Goal: Transaction & Acquisition: Book appointment/travel/reservation

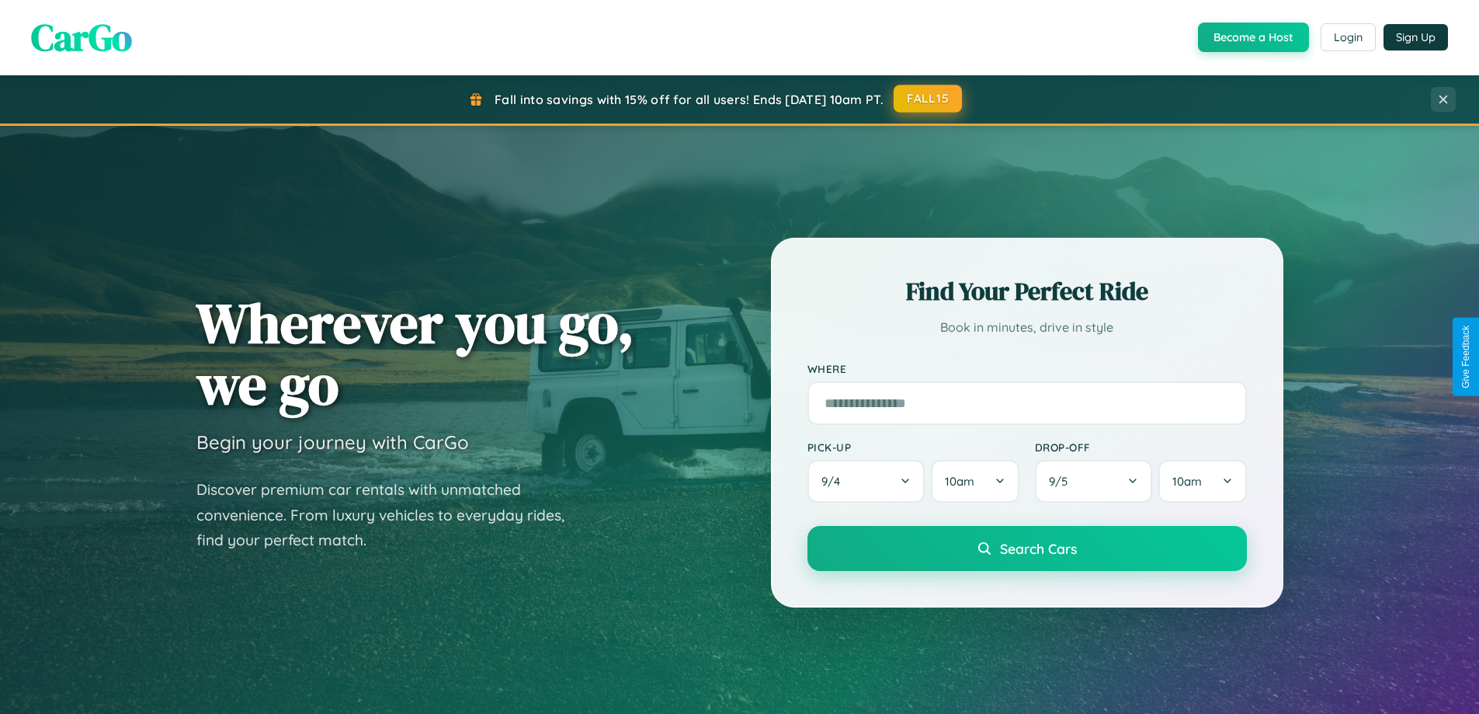
click at [929, 99] on button "FALL15" at bounding box center [928, 99] width 68 height 28
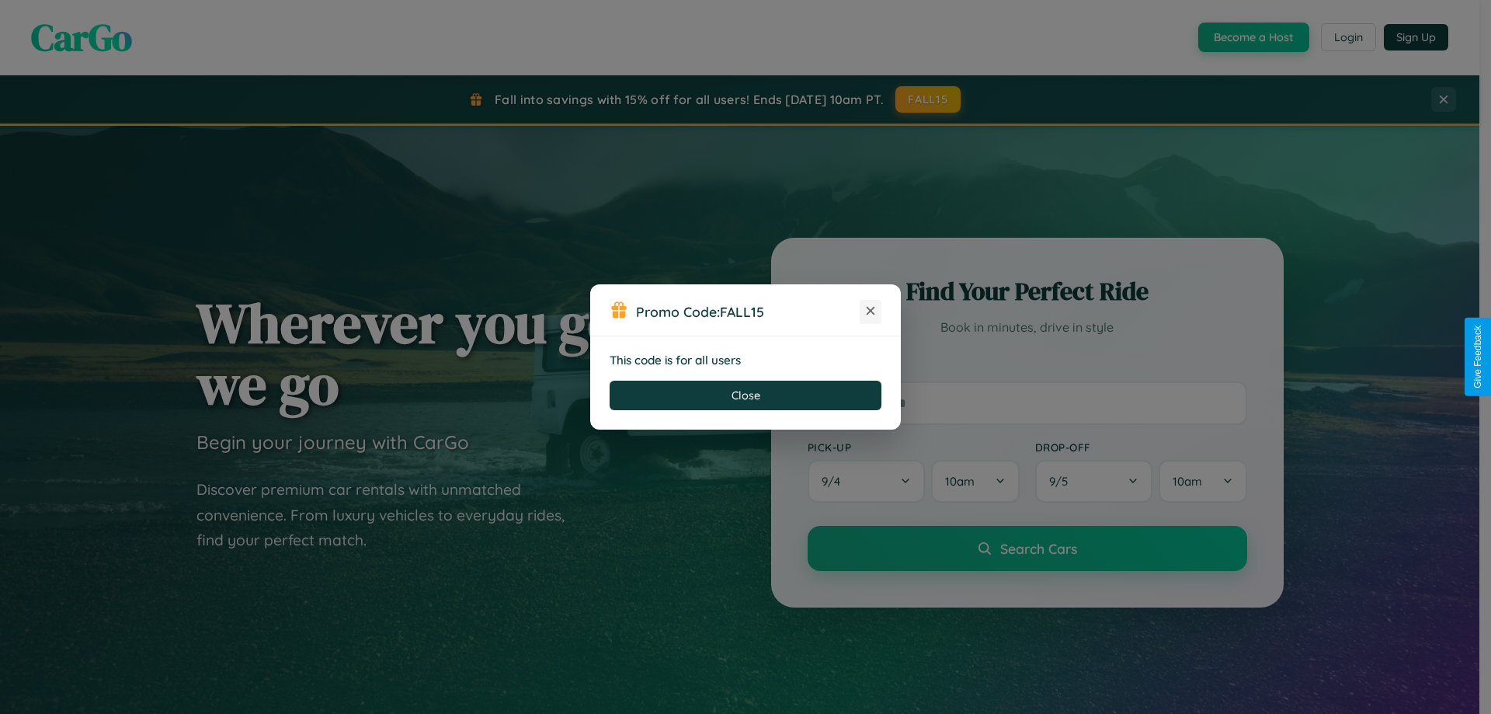
click at [871, 311] on icon at bounding box center [871, 311] width 16 height 16
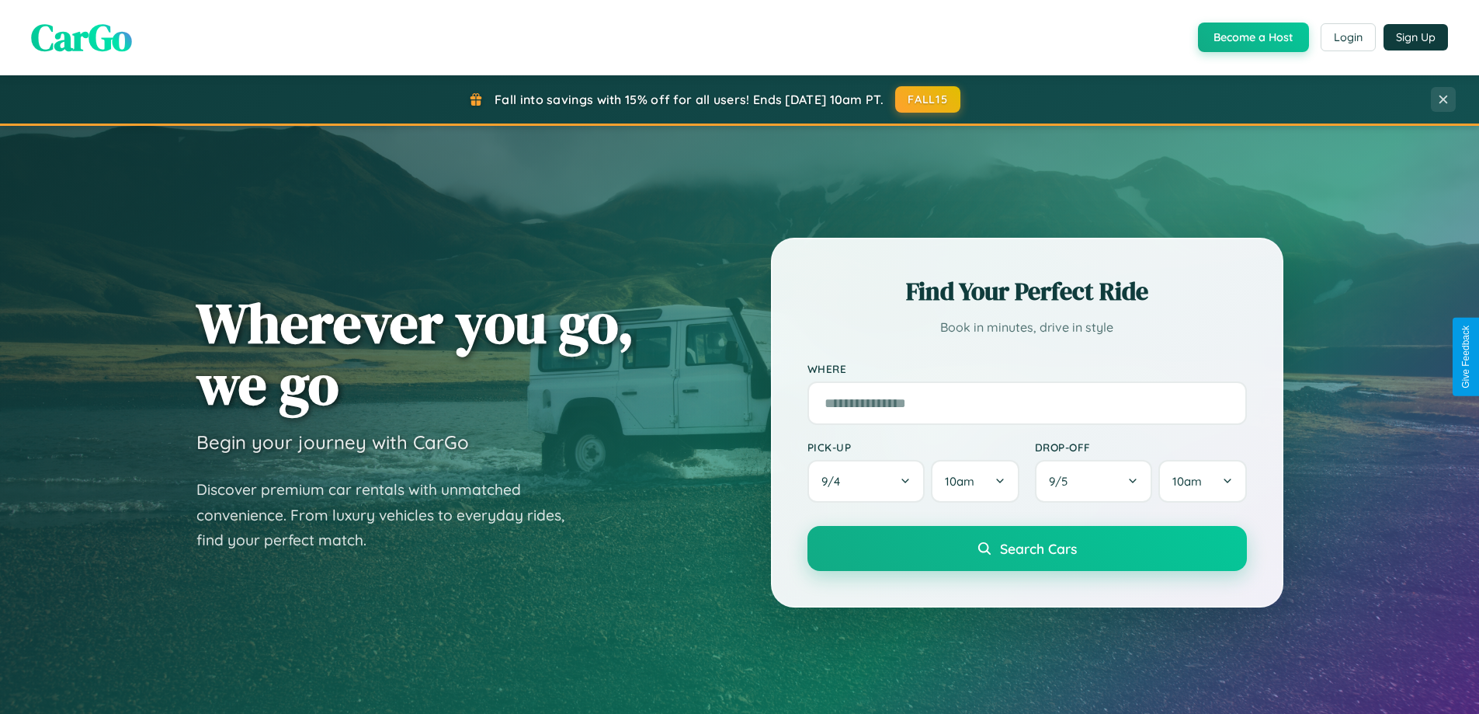
scroll to position [2988, 0]
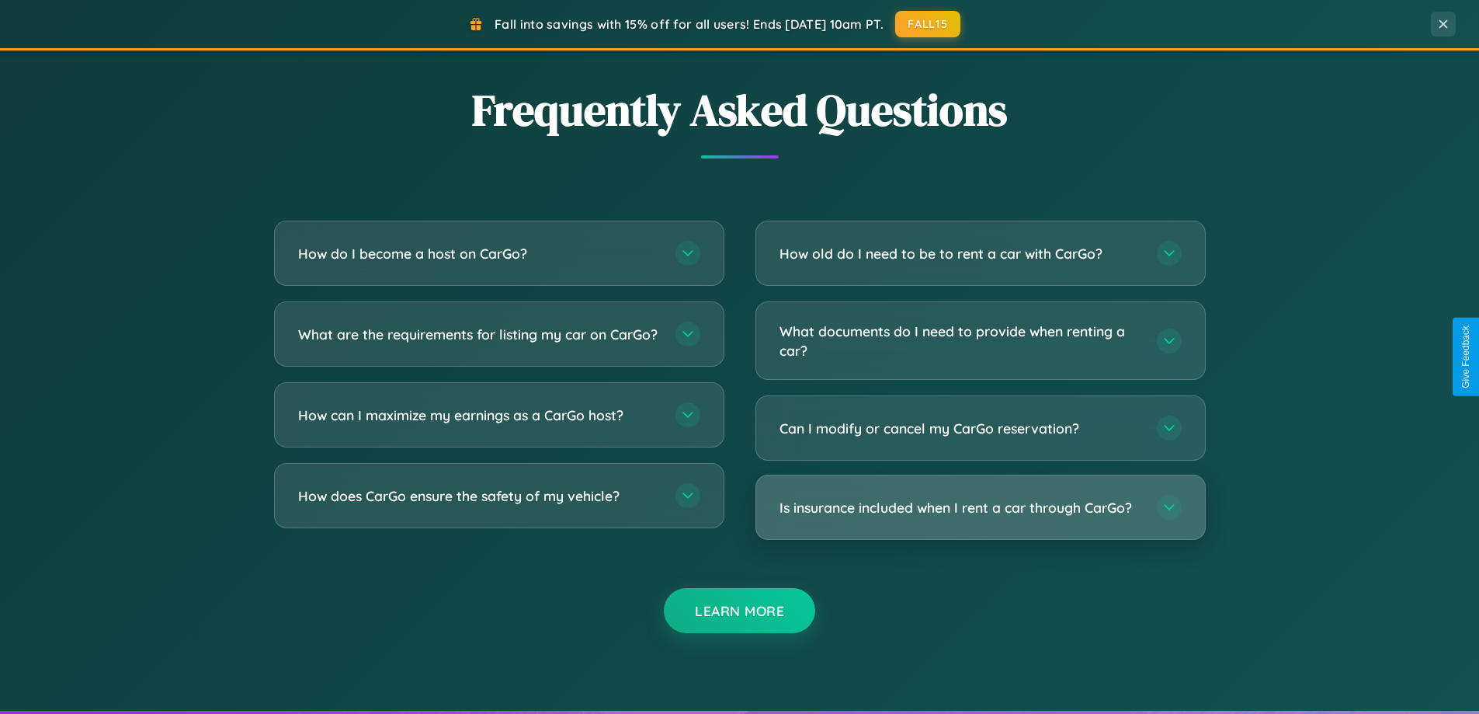
click at [980, 507] on h3 "Is insurance included when I rent a car through CarGo?" at bounding box center [961, 507] width 362 height 19
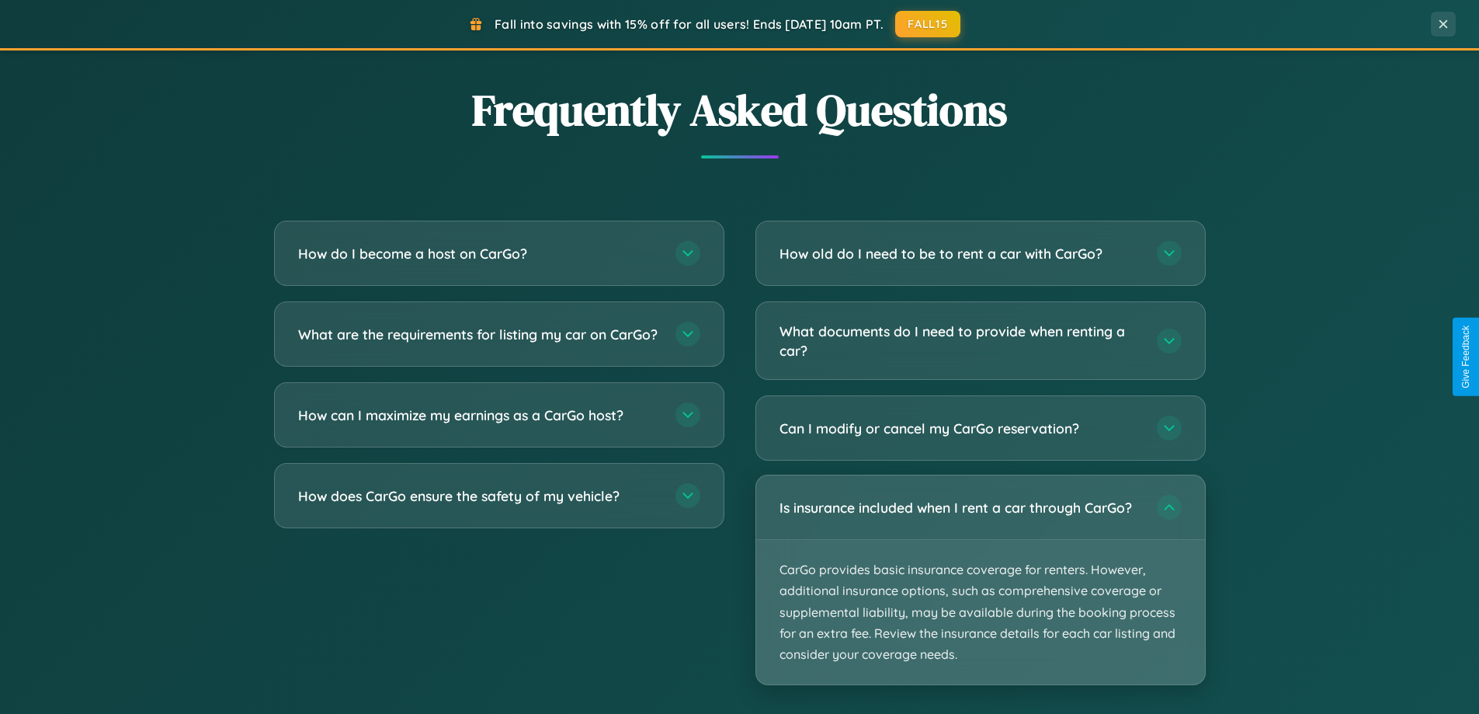
click at [980, 579] on p "CarGo provides basic insurance coverage for renters. However, additional insura…" at bounding box center [980, 612] width 449 height 144
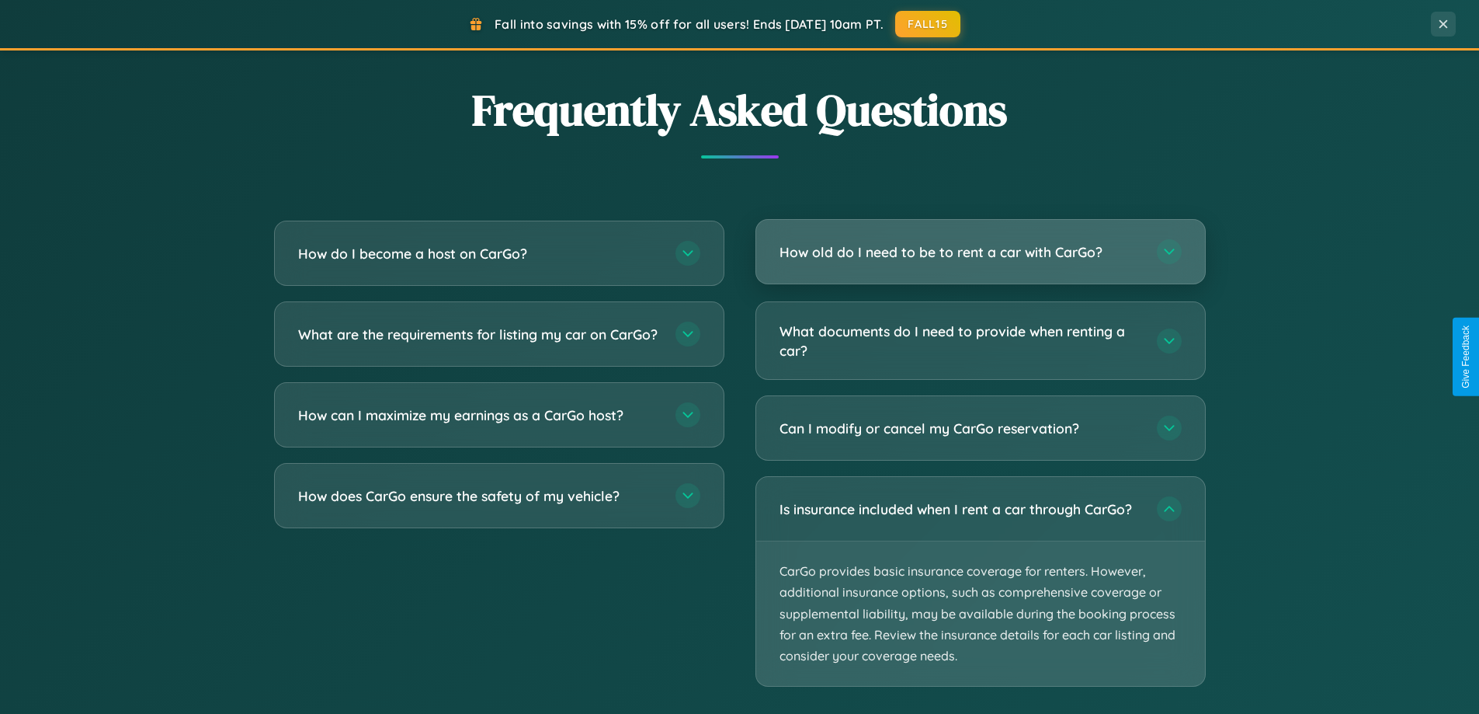
click at [980, 252] on h3 "How old do I need to be to rent a car with CarGo?" at bounding box center [961, 251] width 362 height 19
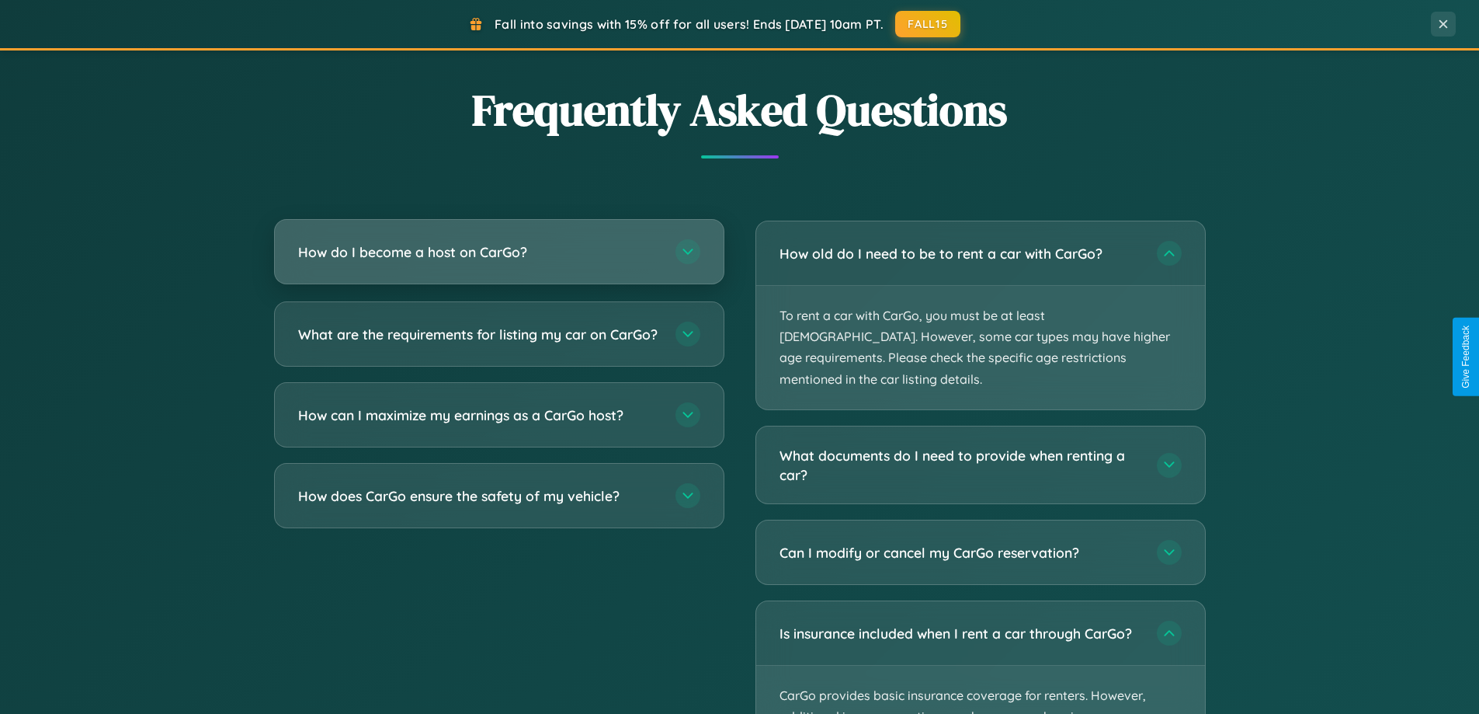
click at [499, 253] on h3 "How do I become a host on CarGo?" at bounding box center [479, 251] width 362 height 19
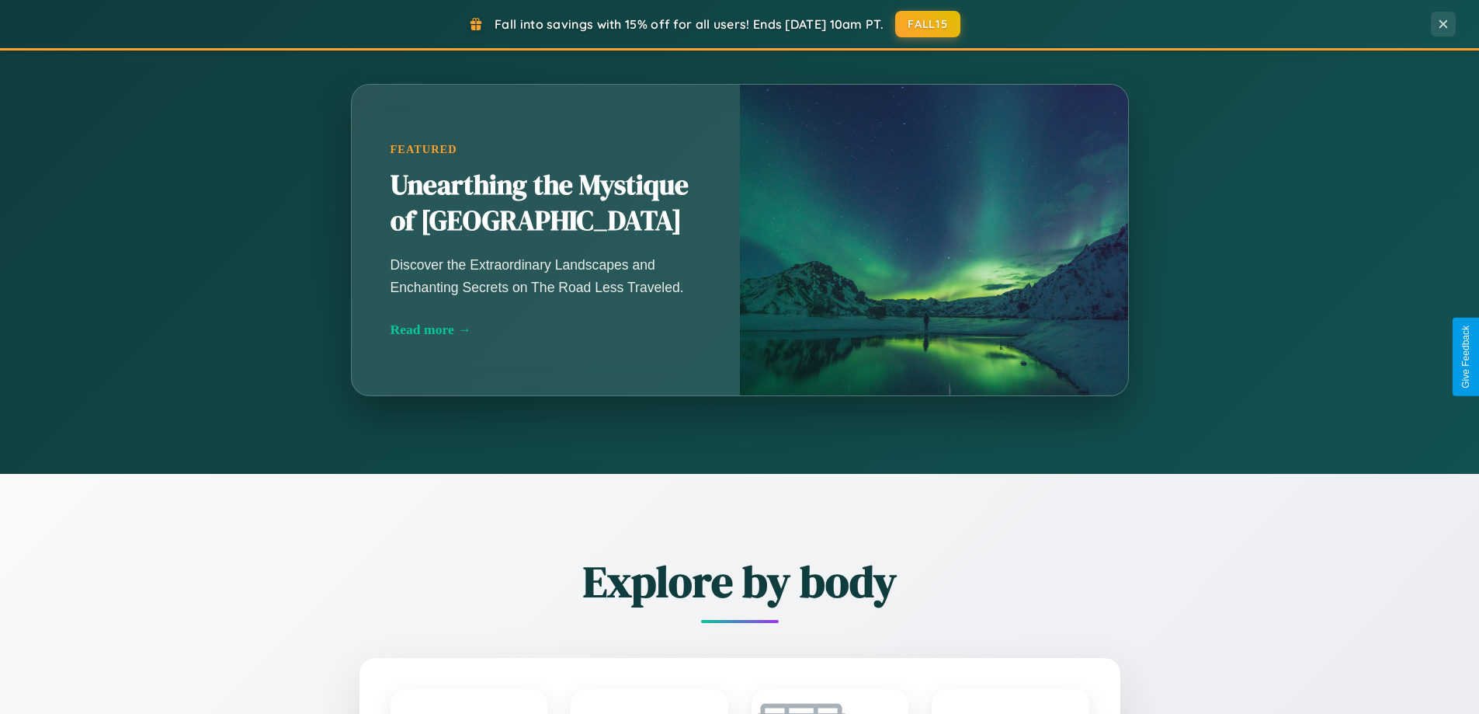
scroll to position [1069, 0]
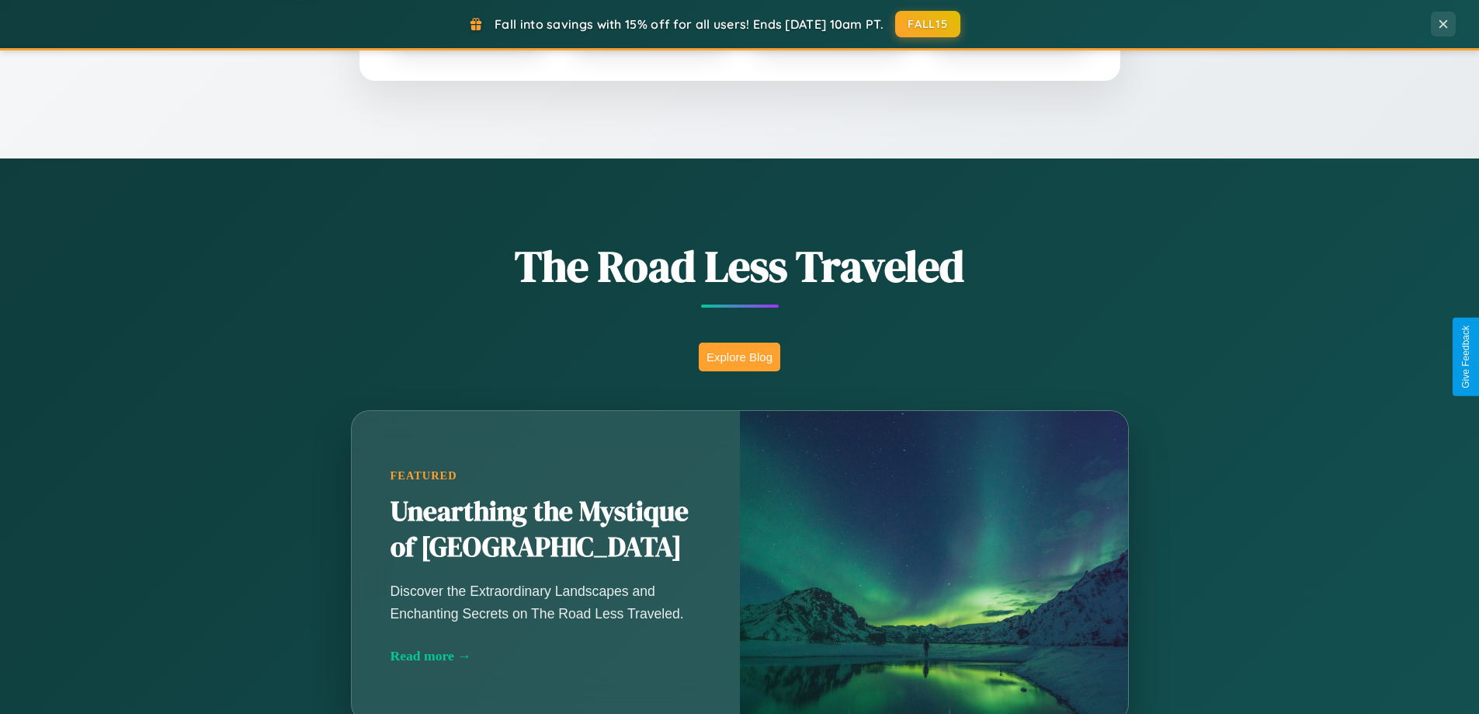
click at [739, 356] on button "Explore Blog" at bounding box center [740, 356] width 82 height 29
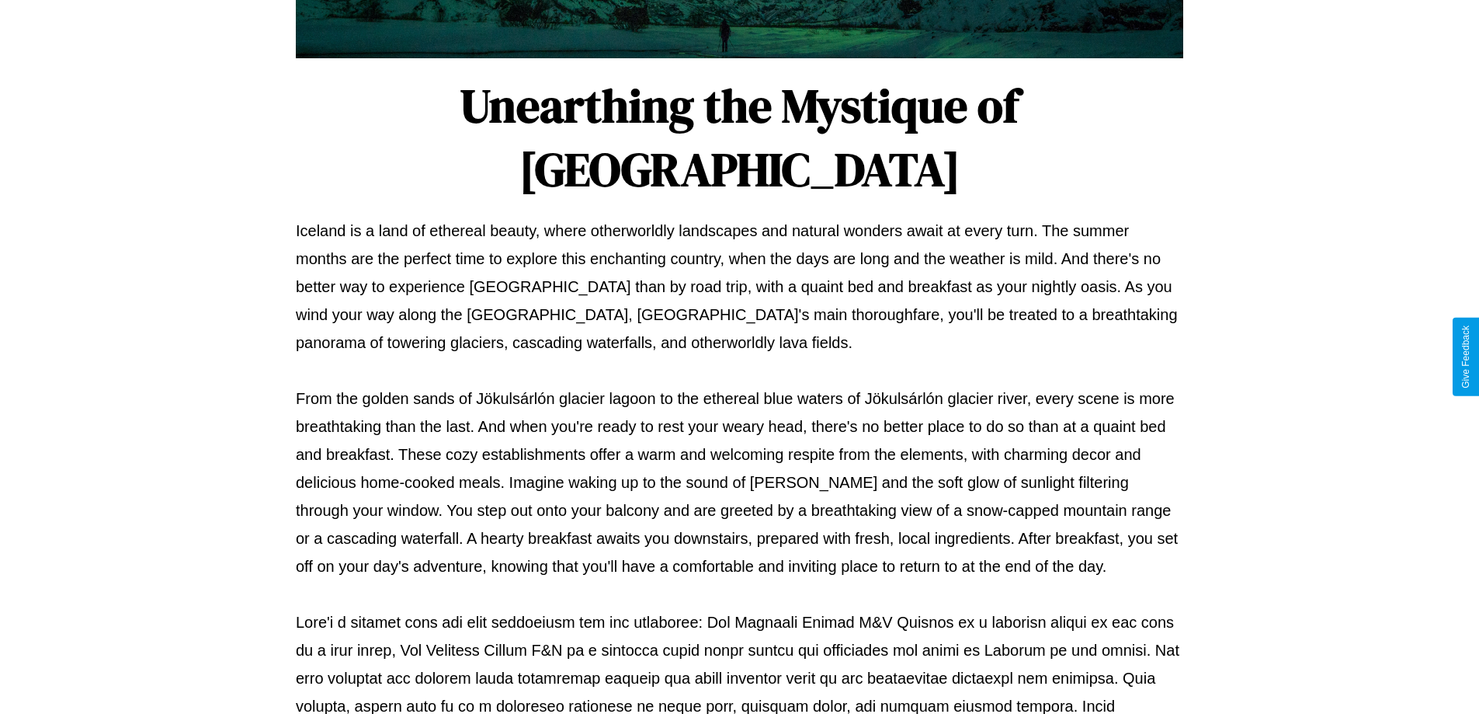
scroll to position [502, 0]
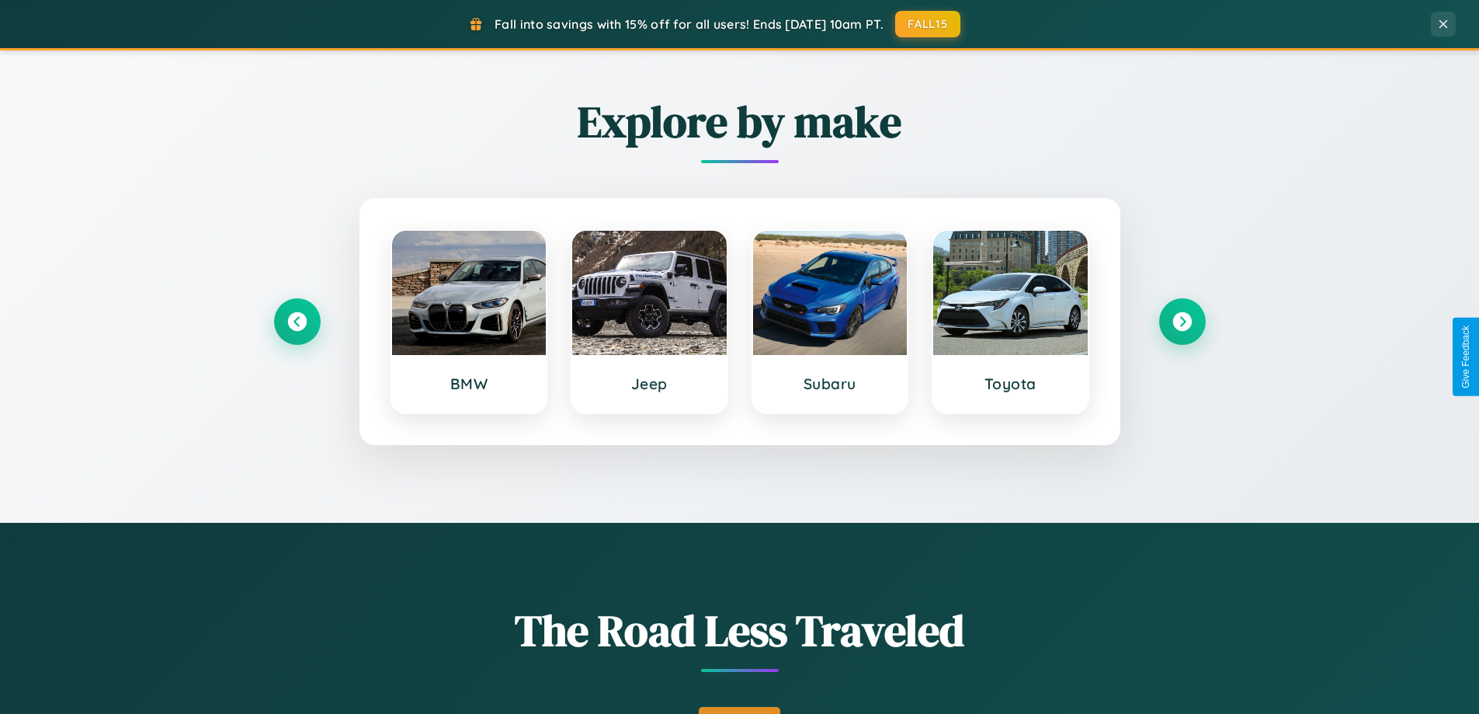
scroll to position [669, 0]
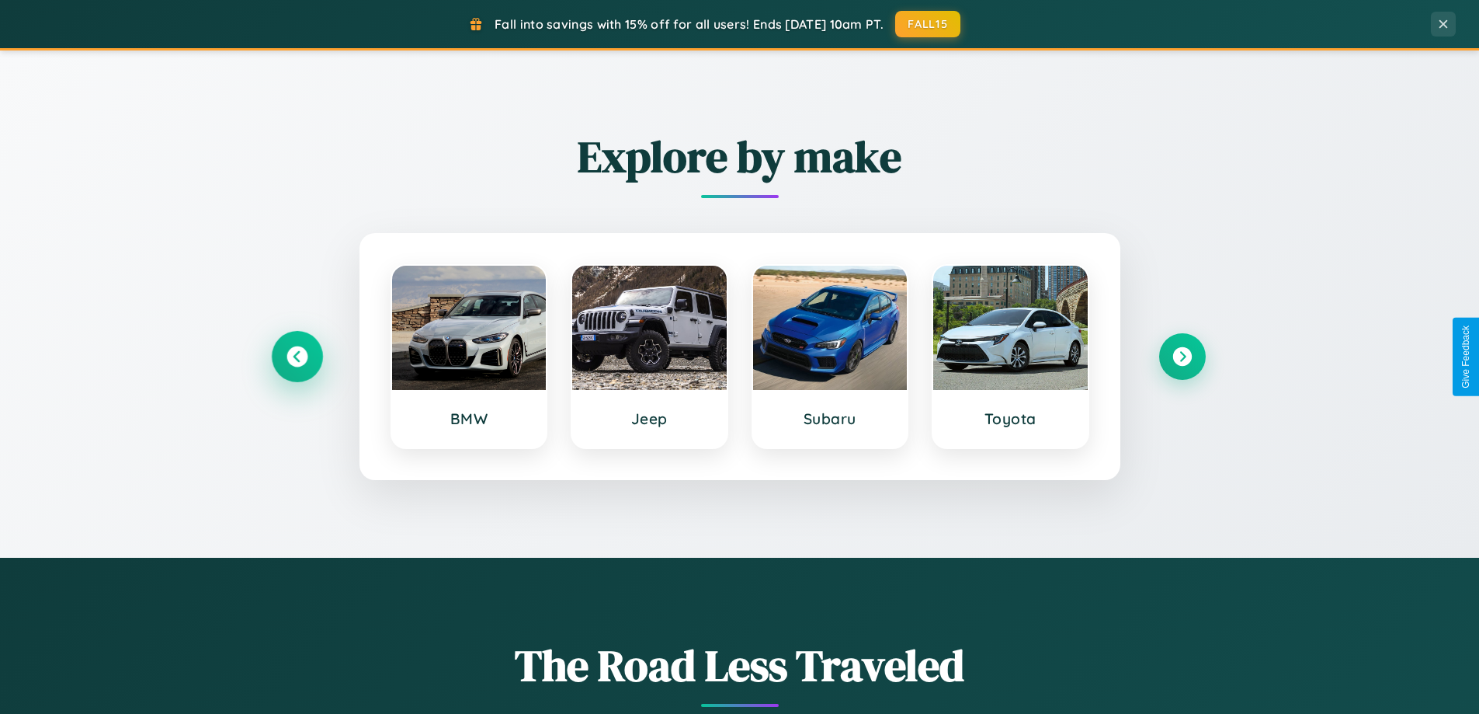
click at [297, 356] on icon at bounding box center [297, 356] width 21 height 21
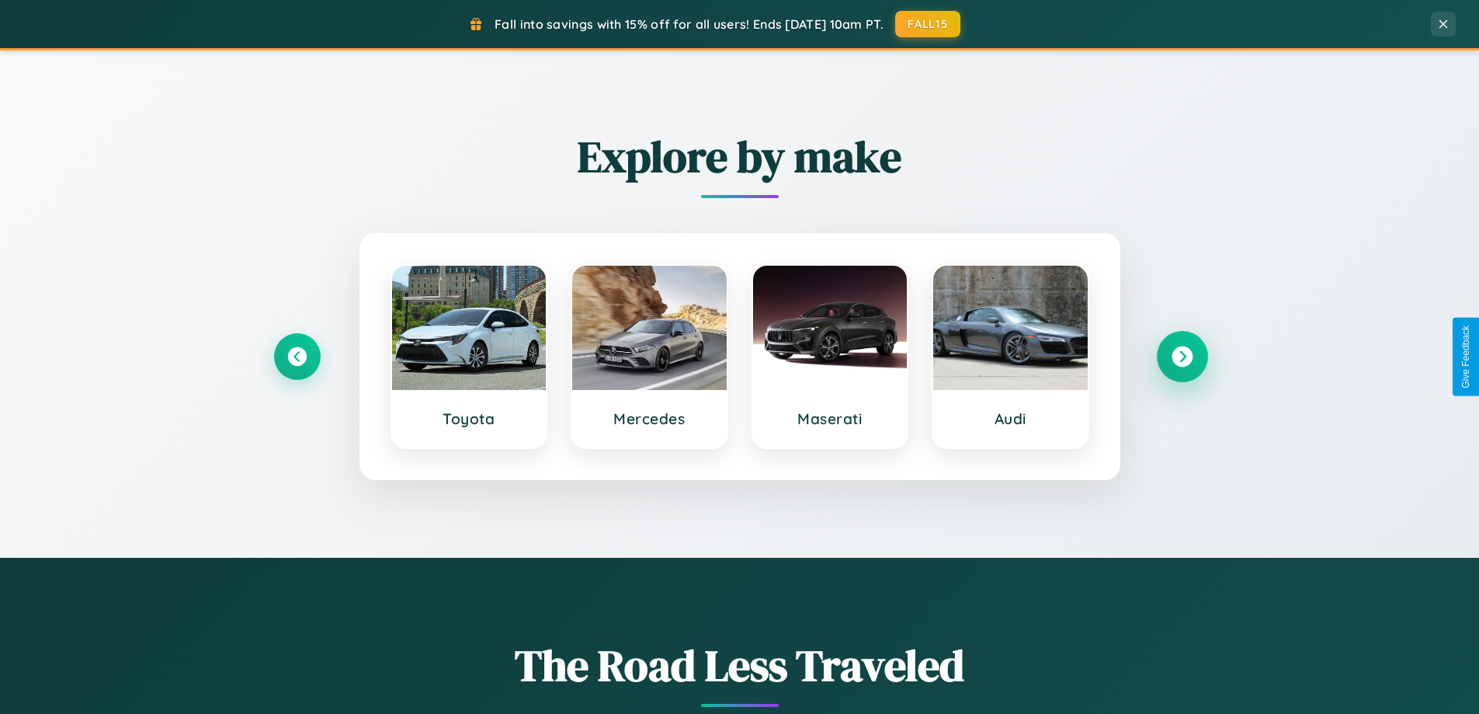
click at [1182, 356] on icon at bounding box center [1182, 356] width 21 height 21
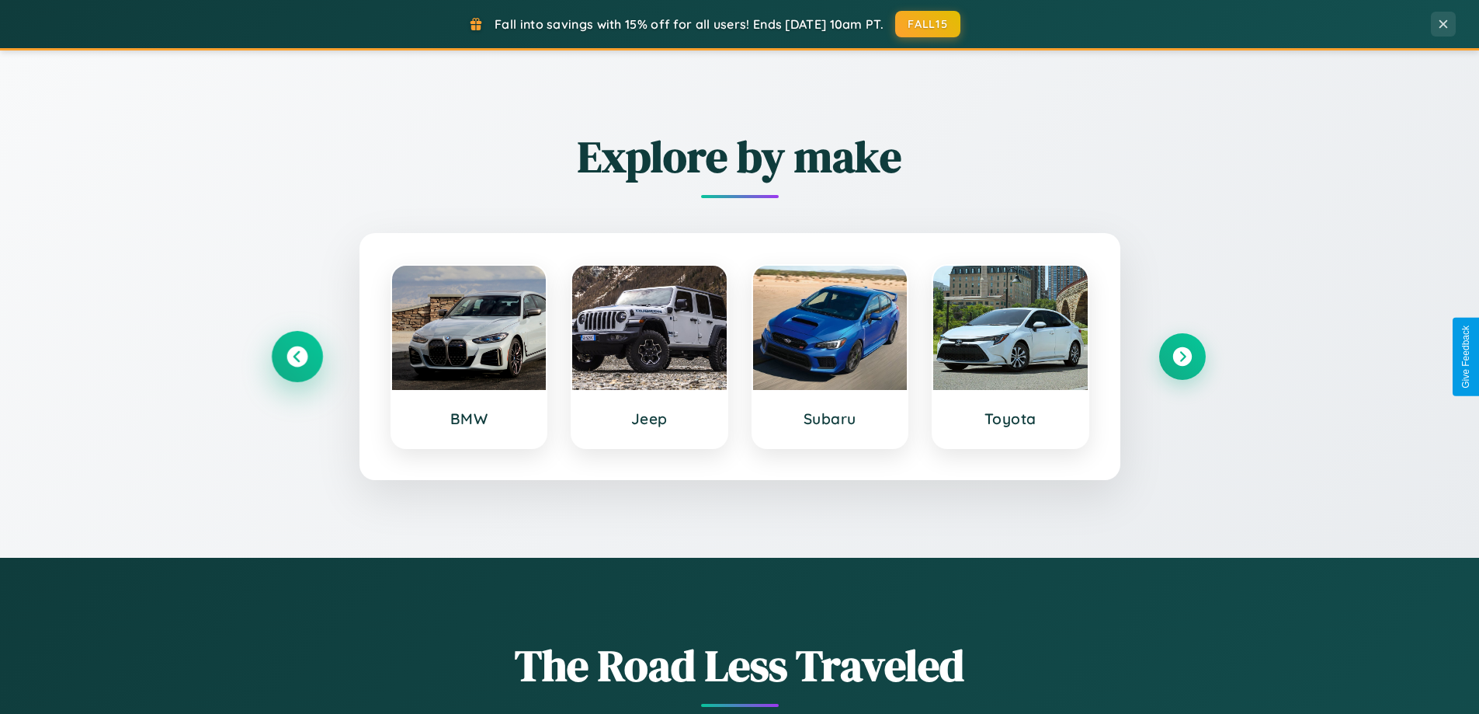
click at [297, 356] on icon at bounding box center [297, 356] width 21 height 21
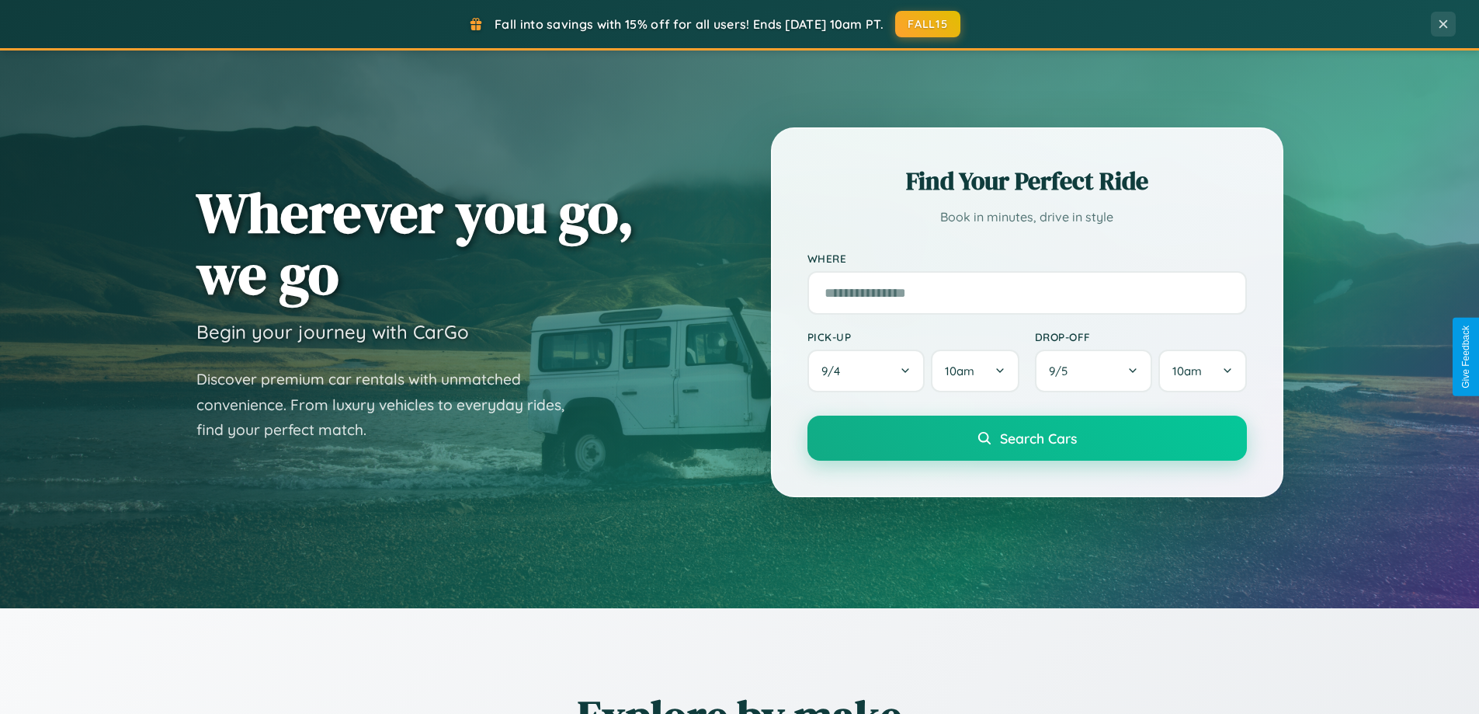
scroll to position [46, 0]
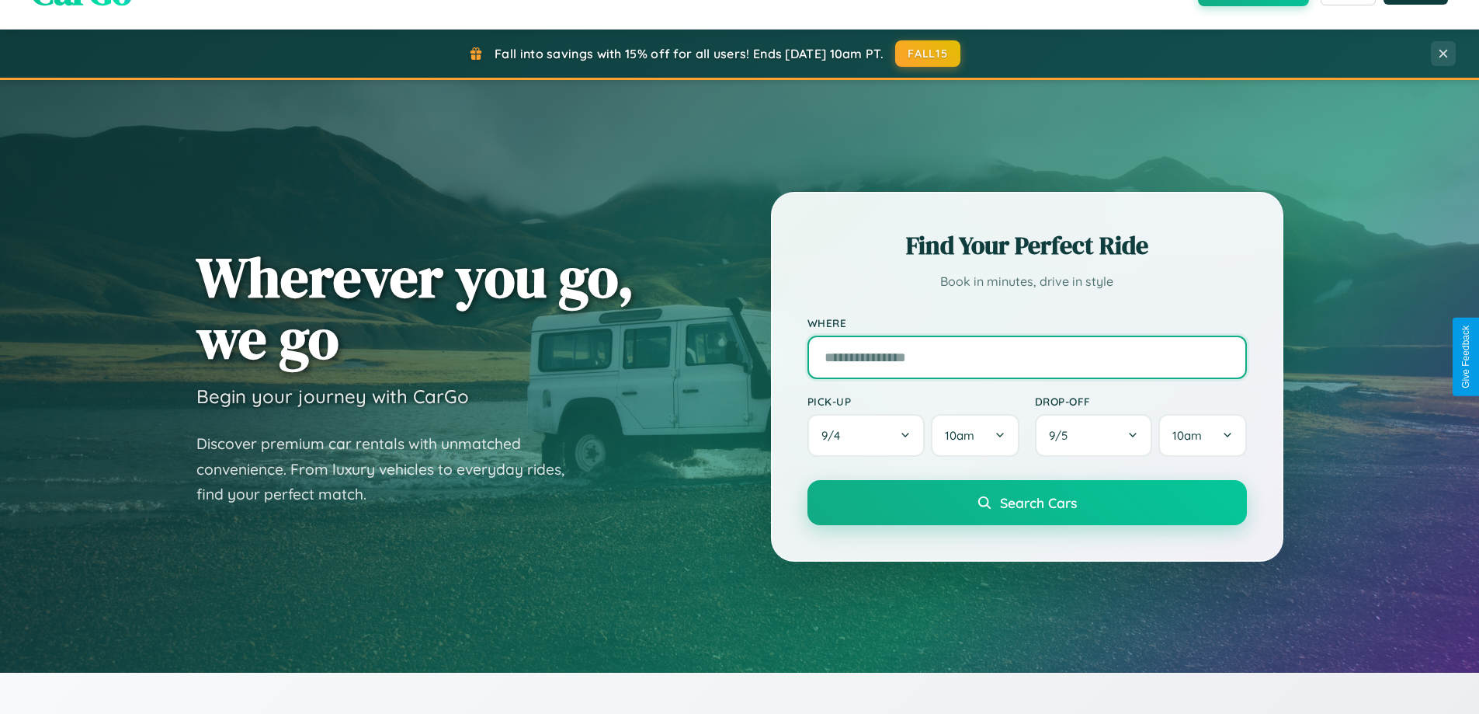
click at [1027, 356] on input "text" at bounding box center [1028, 356] width 440 height 43
type input "*********"
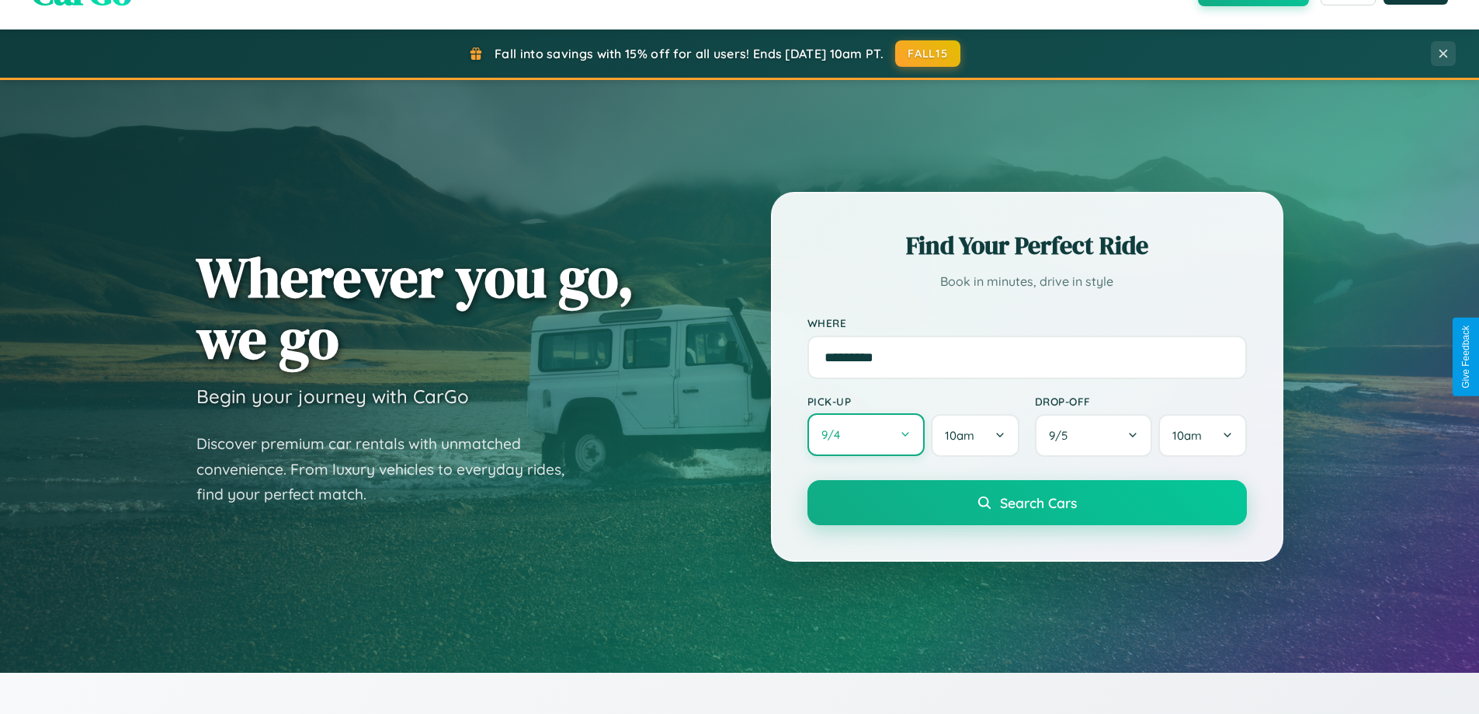
click at [866, 435] on button "9 / 4" at bounding box center [867, 434] width 118 height 43
select select "*"
select select "****"
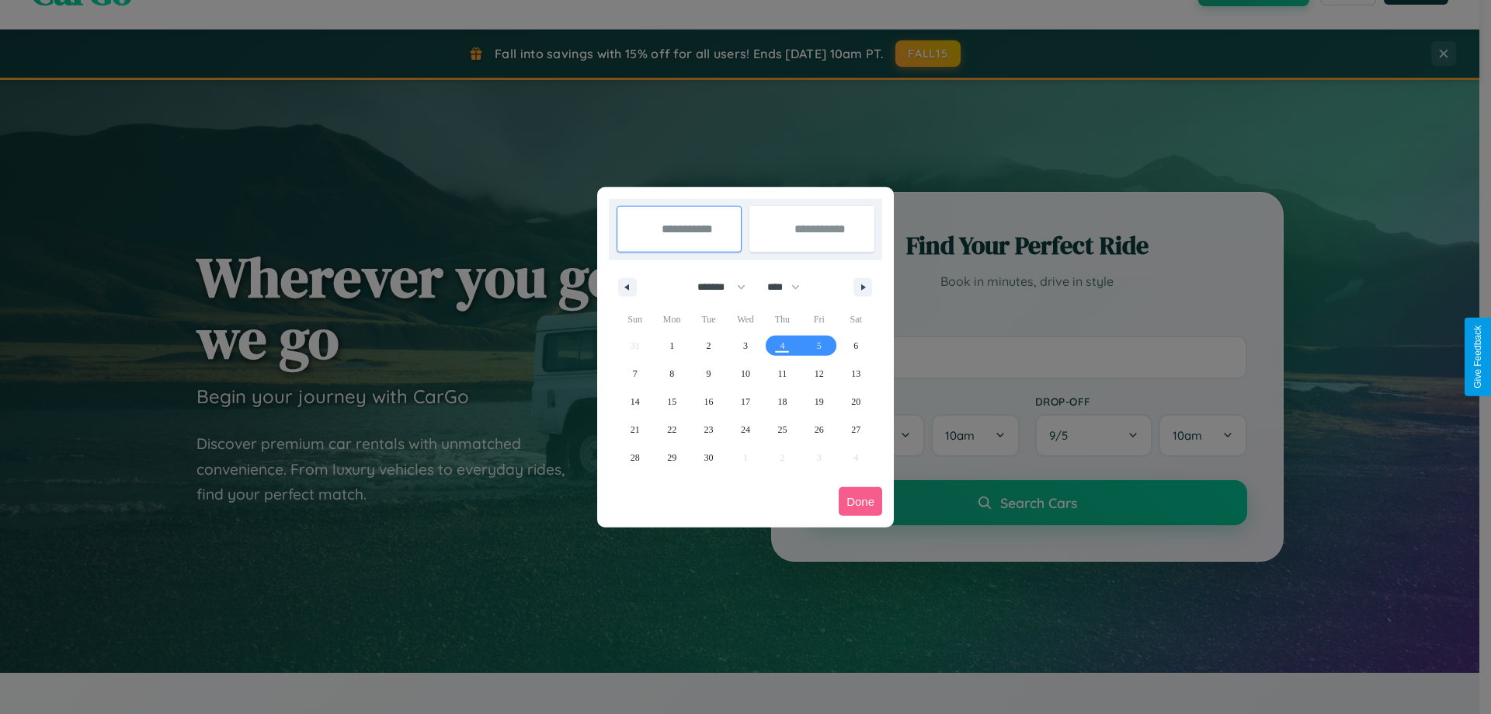
drag, startPoint x: 714, startPoint y: 287, endPoint x: 745, endPoint y: 311, distance: 39.8
click at [714, 287] on select "******* ******** ***** ***** *** **** **** ****** ********* ******* ******** **…" at bounding box center [719, 287] width 66 height 26
select select "**"
click at [818, 373] on span "12" at bounding box center [819, 374] width 9 height 28
type input "**********"
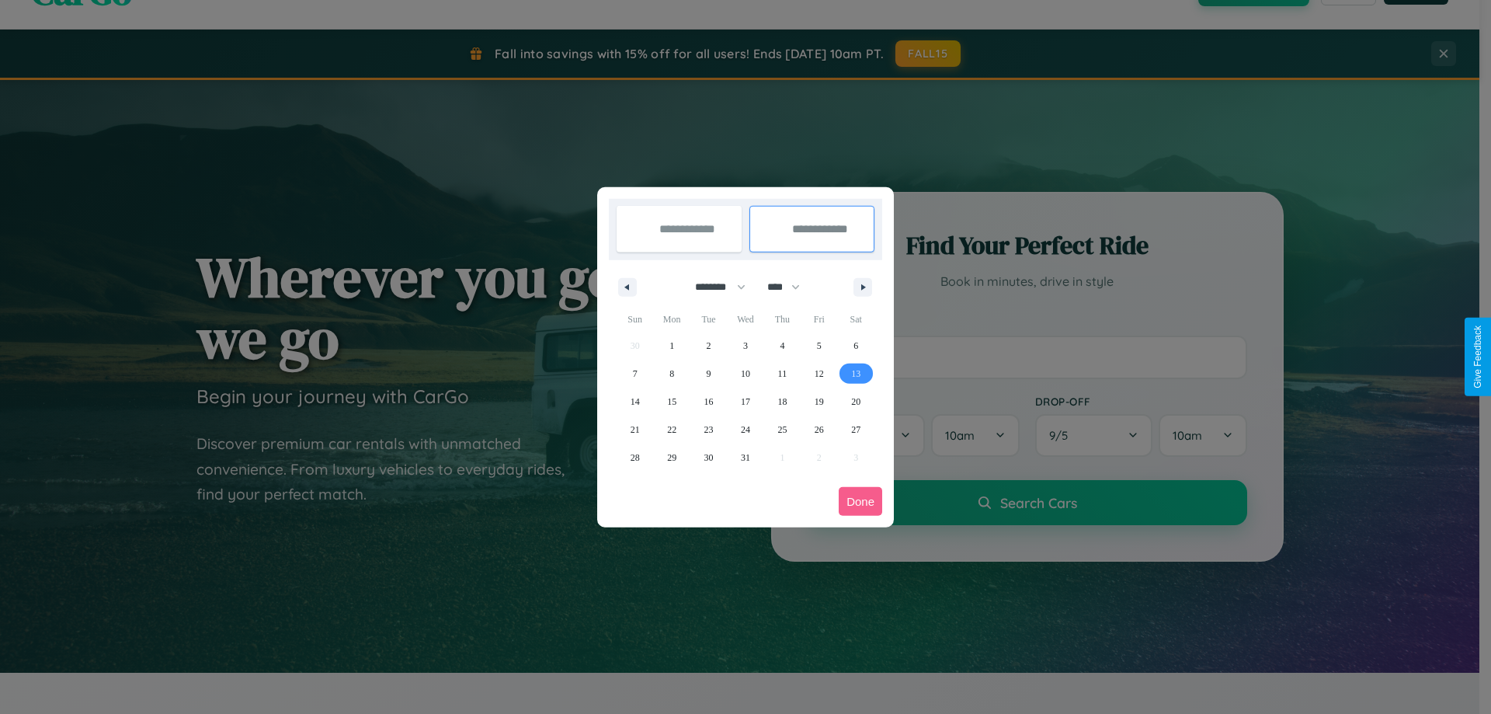
click at [856, 373] on span "13" at bounding box center [855, 374] width 9 height 28
type input "**********"
click at [860, 501] on button "Done" at bounding box center [860, 501] width 43 height 29
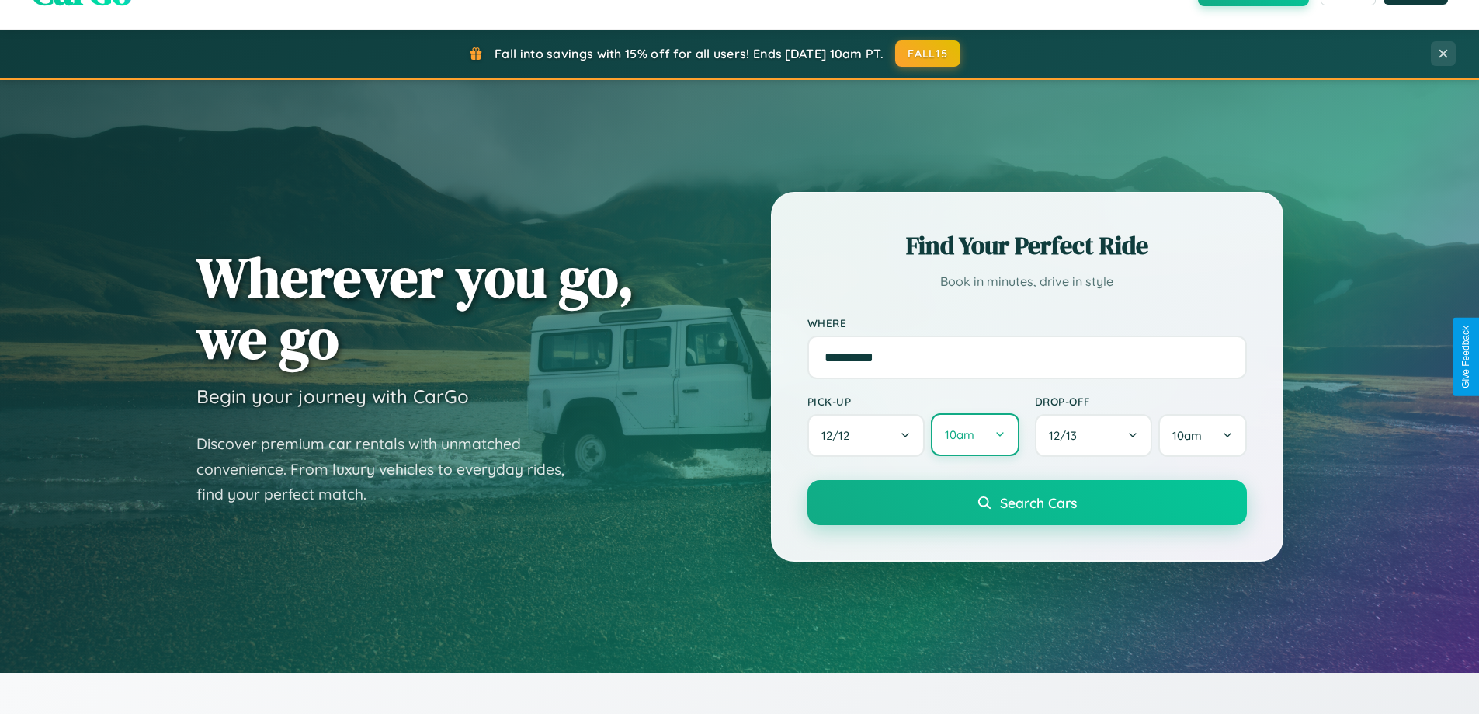
click at [975, 435] on button "10am" at bounding box center [975, 434] width 88 height 43
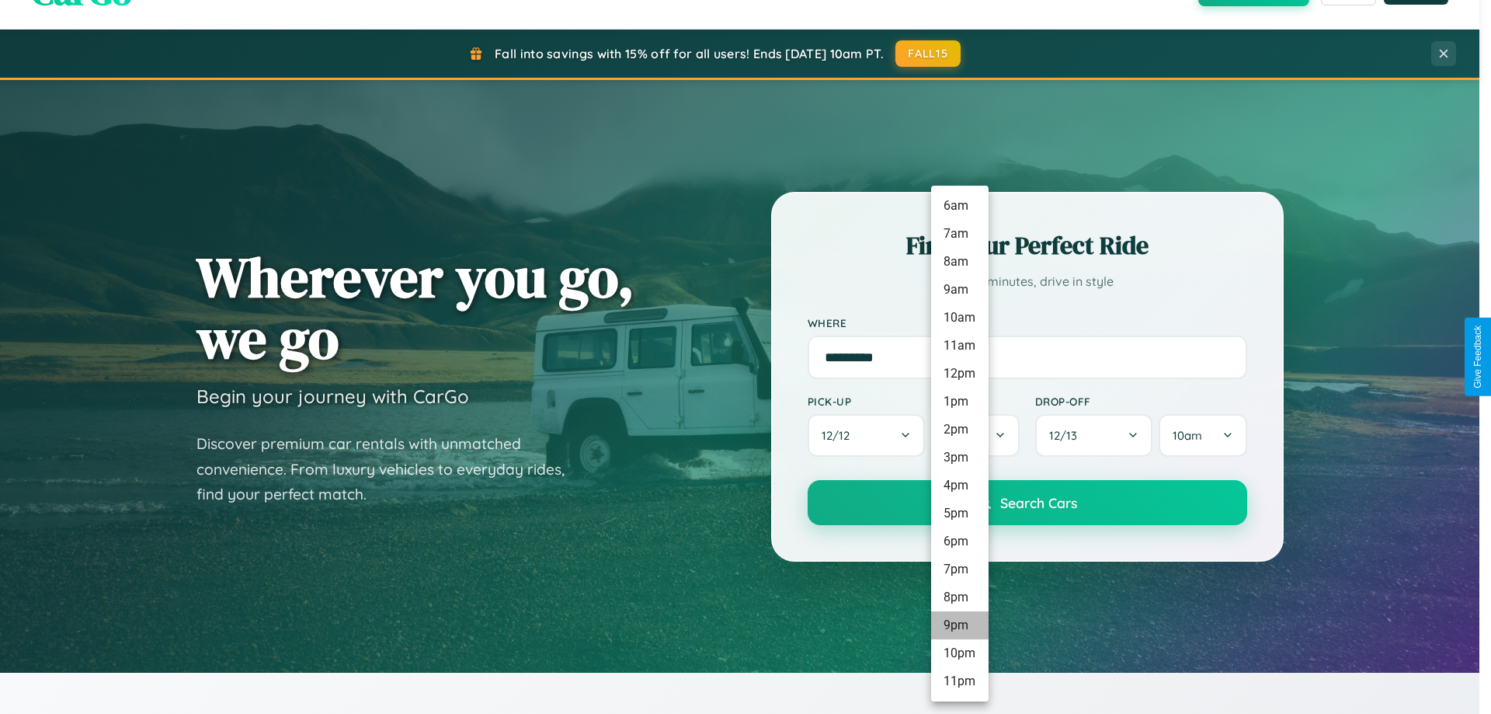
click at [959, 625] on li "9pm" at bounding box center [959, 625] width 57 height 28
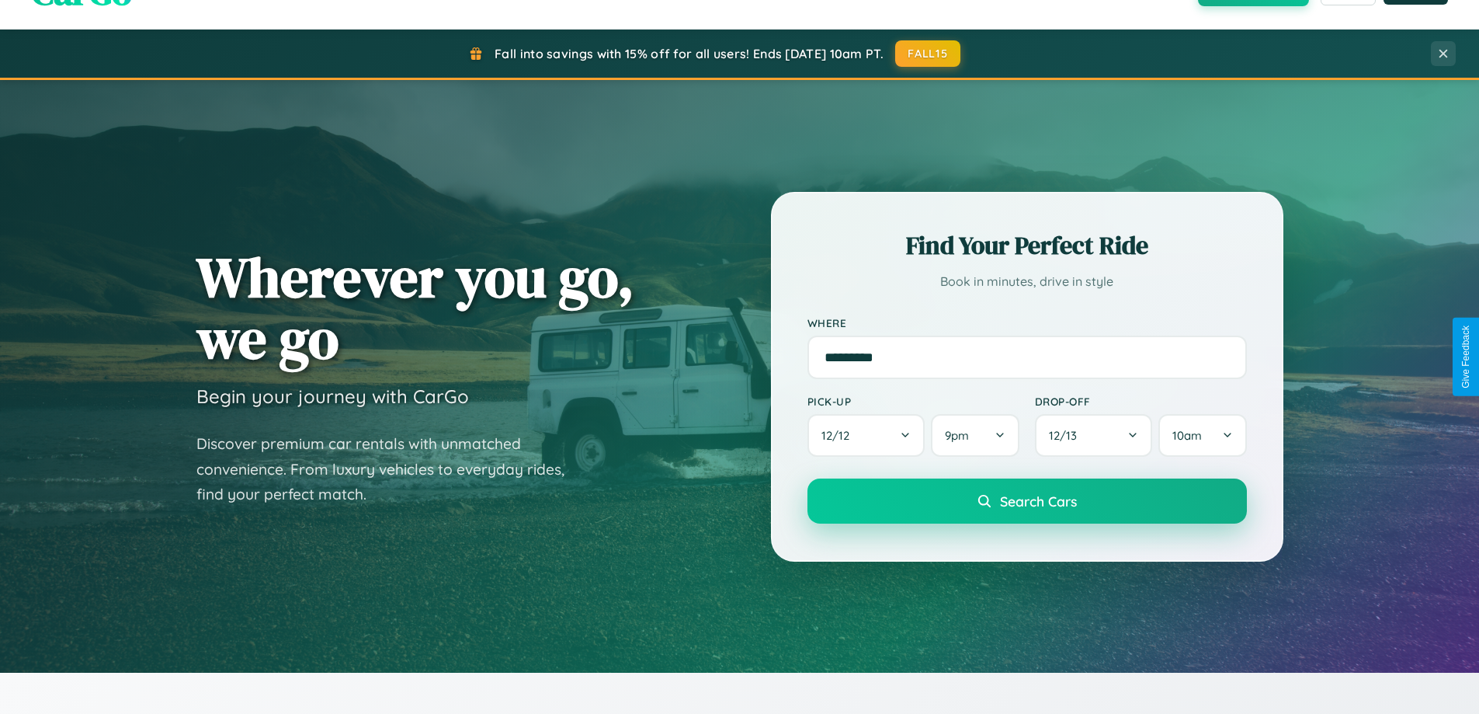
click at [1027, 502] on span "Search Cars" at bounding box center [1038, 500] width 77 height 17
